Goal: Information Seeking & Learning: Learn about a topic

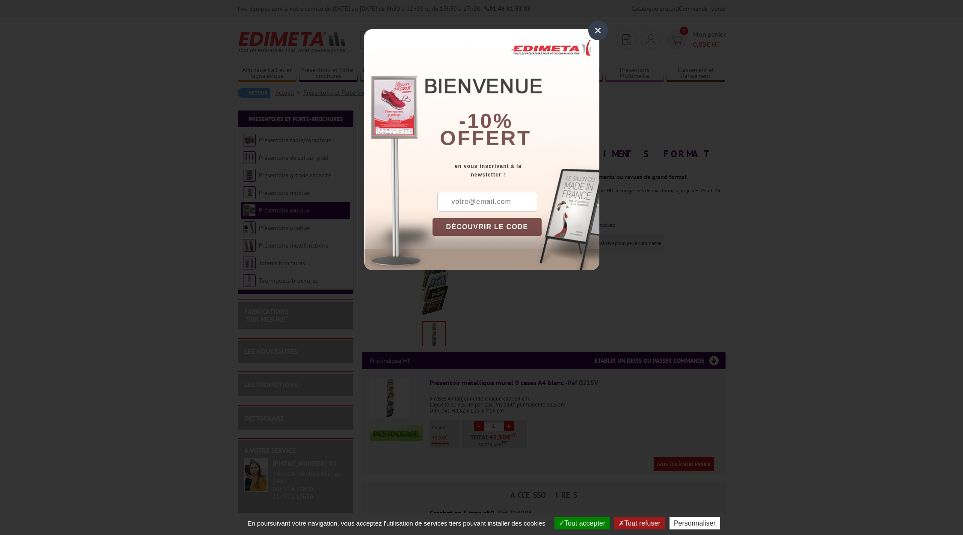
click at [599, 32] on div "×" at bounding box center [599, 31] width 20 height 20
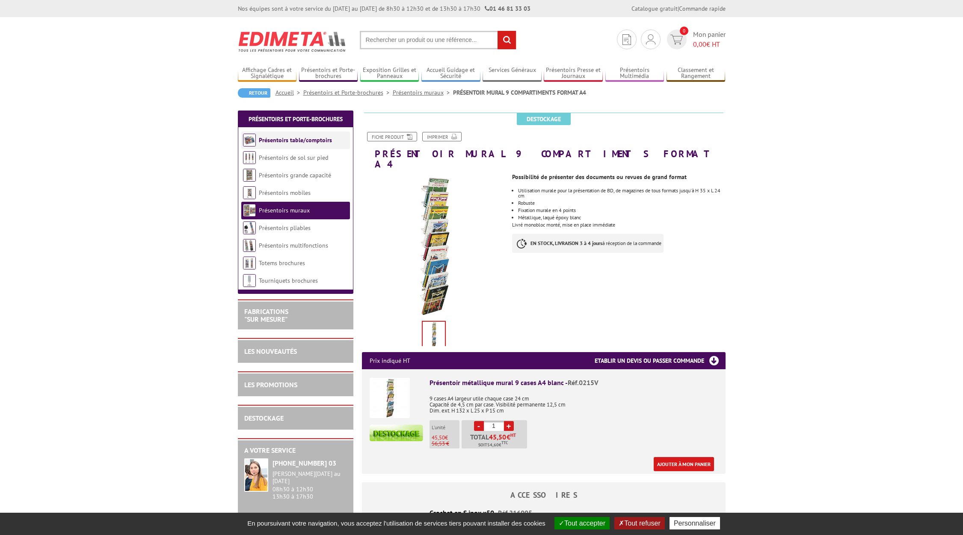
click at [285, 137] on link "Présentoirs table/comptoirs" at bounding box center [295, 140] width 73 height 8
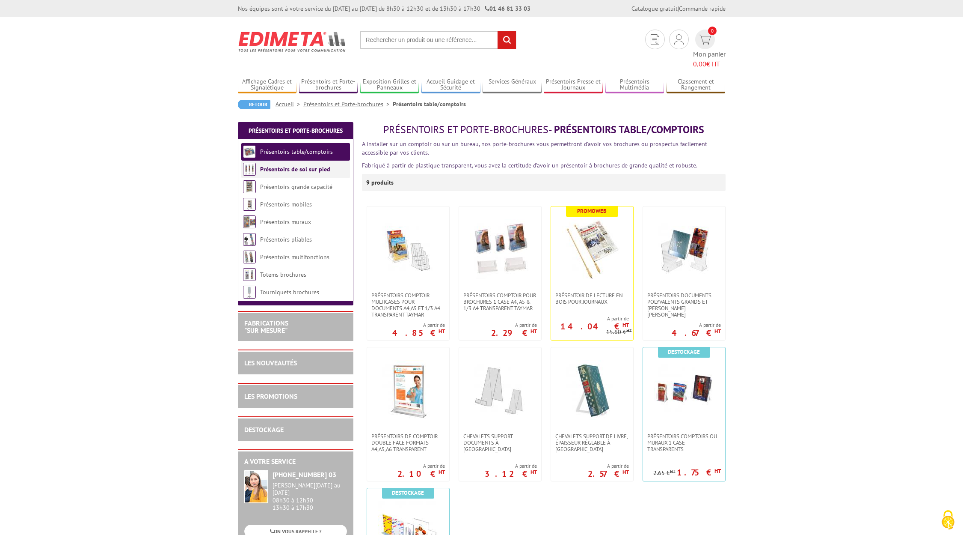
click at [295, 162] on li "Présentoirs de sol sur pied" at bounding box center [295, 170] width 109 height 18
click at [292, 165] on link "Présentoirs de sol sur pied" at bounding box center [295, 169] width 70 height 8
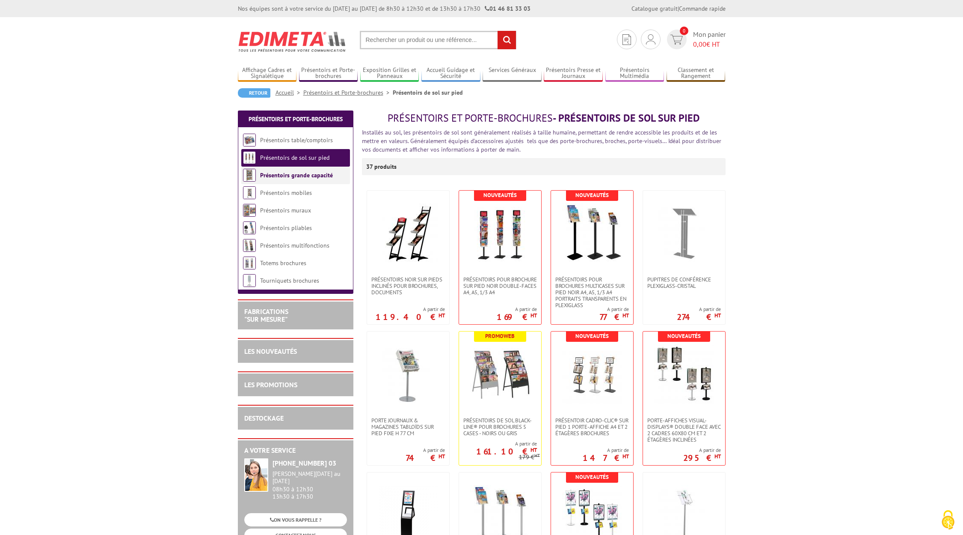
click at [305, 178] on link "Présentoirs grande capacité" at bounding box center [296, 175] width 73 height 8
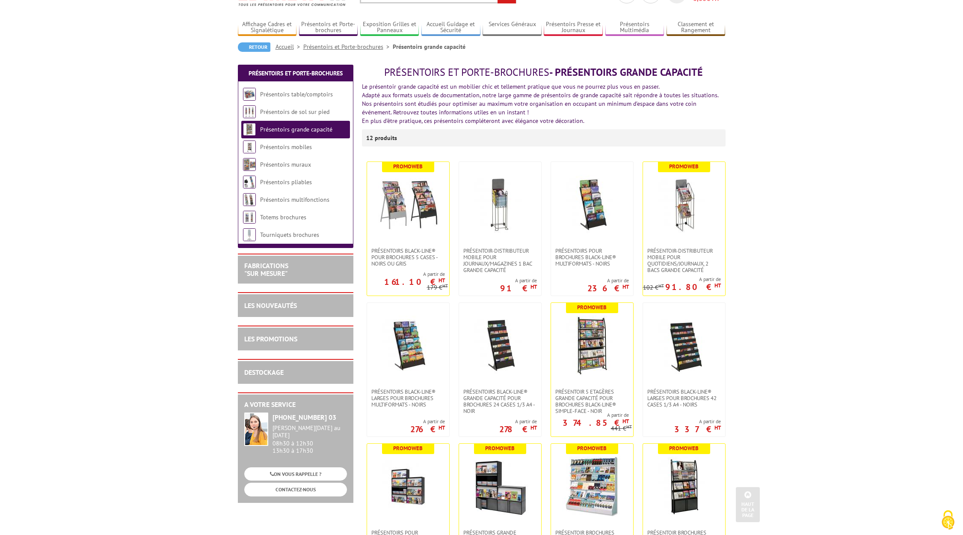
scroll to position [27, 0]
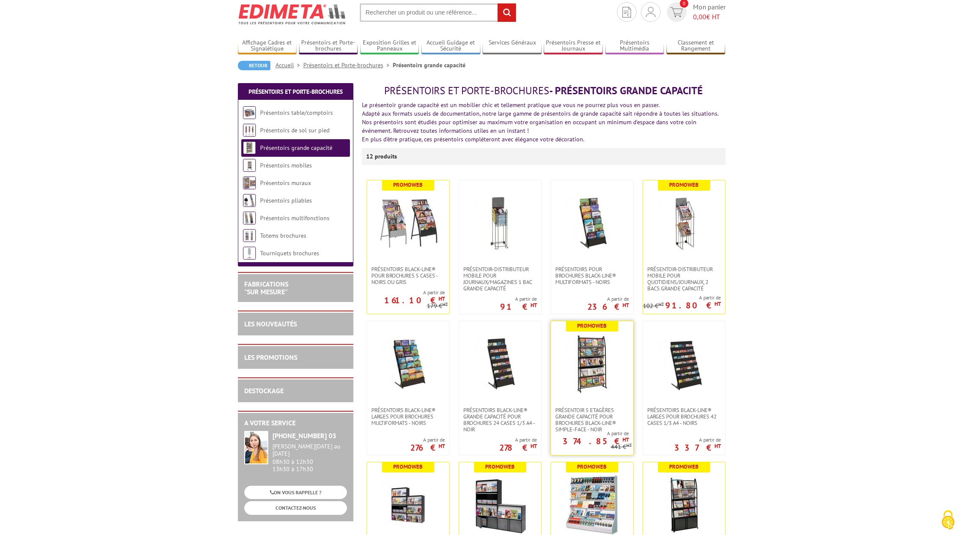
click at [597, 368] on img at bounding box center [592, 364] width 60 height 60
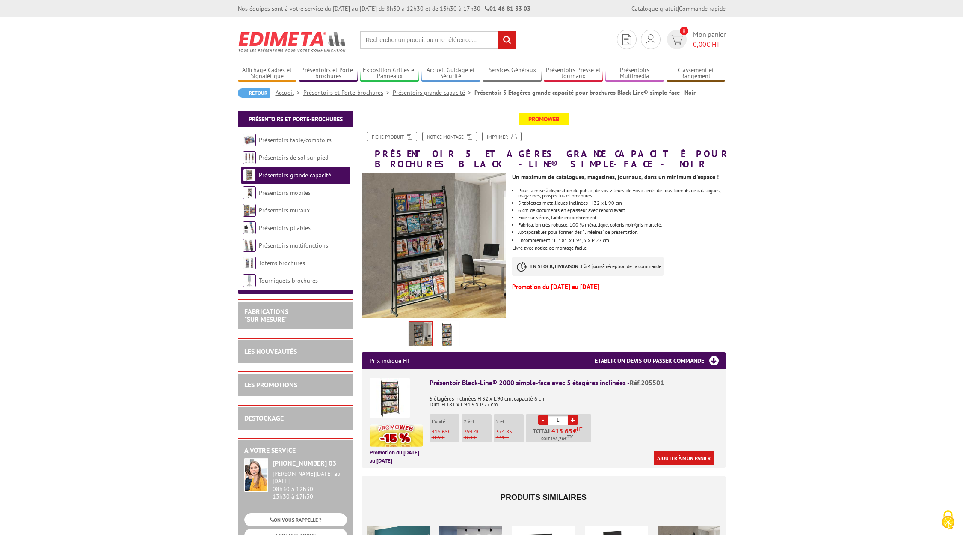
click at [452, 333] on img at bounding box center [447, 335] width 21 height 27
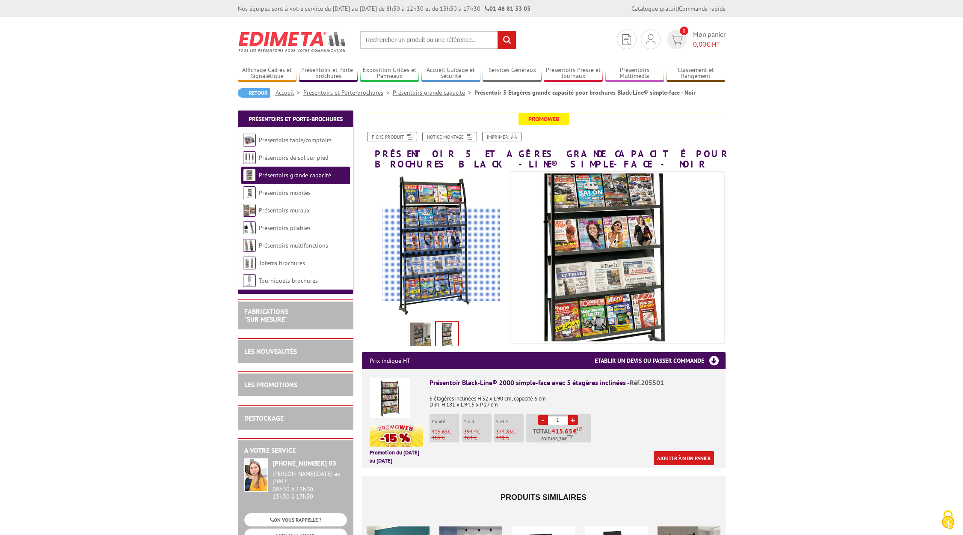
click at [441, 254] on div at bounding box center [441, 254] width 118 height 94
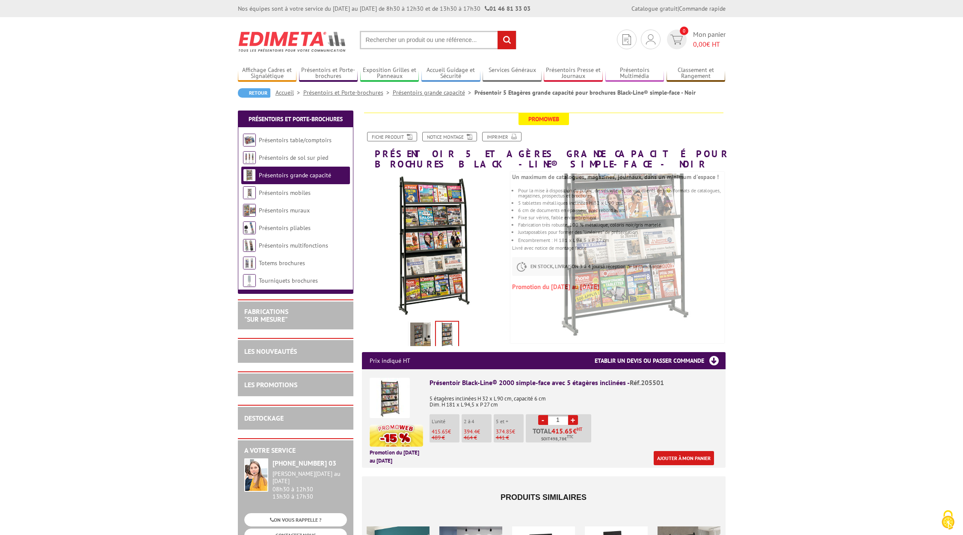
click at [435, 339] on li at bounding box center [447, 332] width 27 height 27
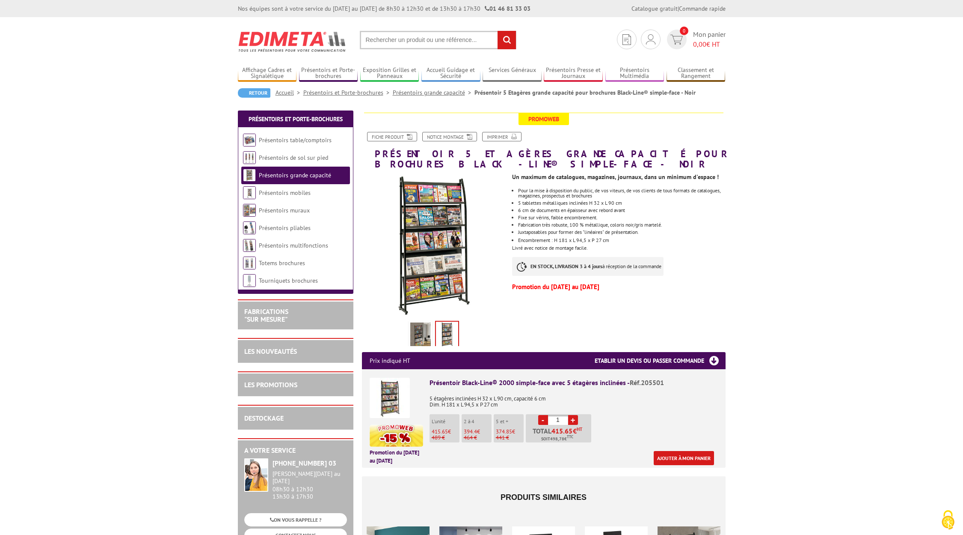
click at [408, 331] on li at bounding box center [420, 332] width 27 height 27
